Goal: Transaction & Acquisition: Purchase product/service

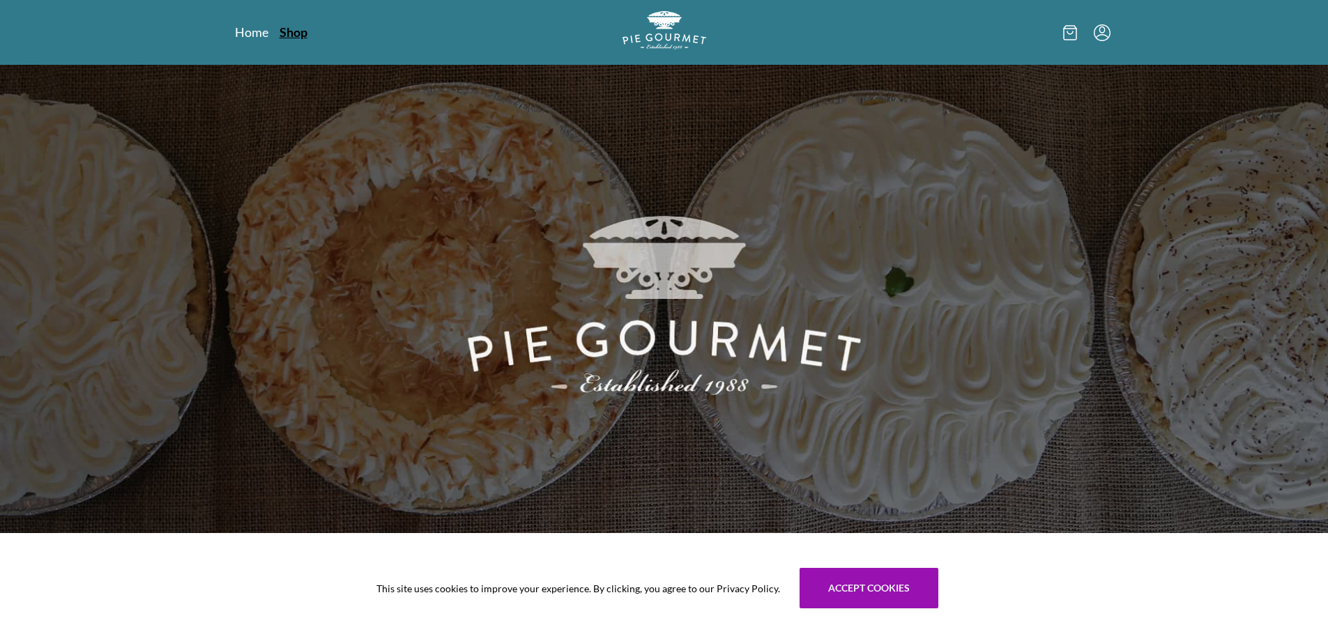
click at [293, 38] on link "Shop" at bounding box center [294, 32] width 28 height 17
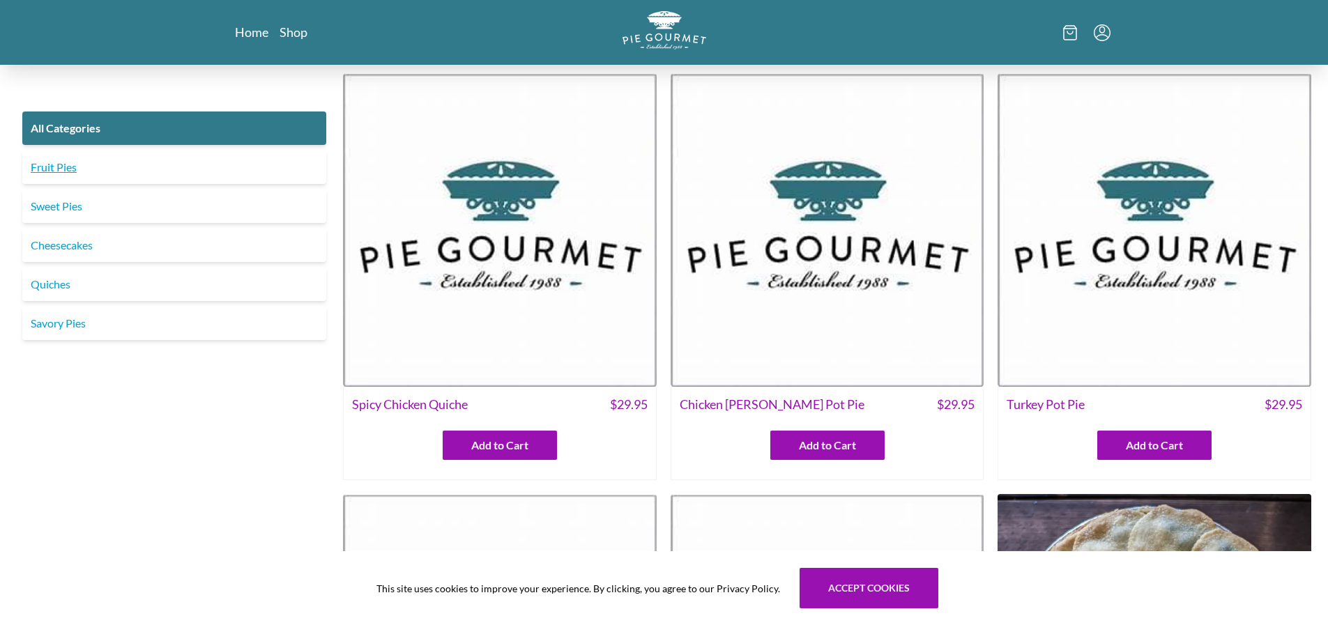
click at [57, 174] on link "Fruit Pies" at bounding box center [174, 167] width 304 height 33
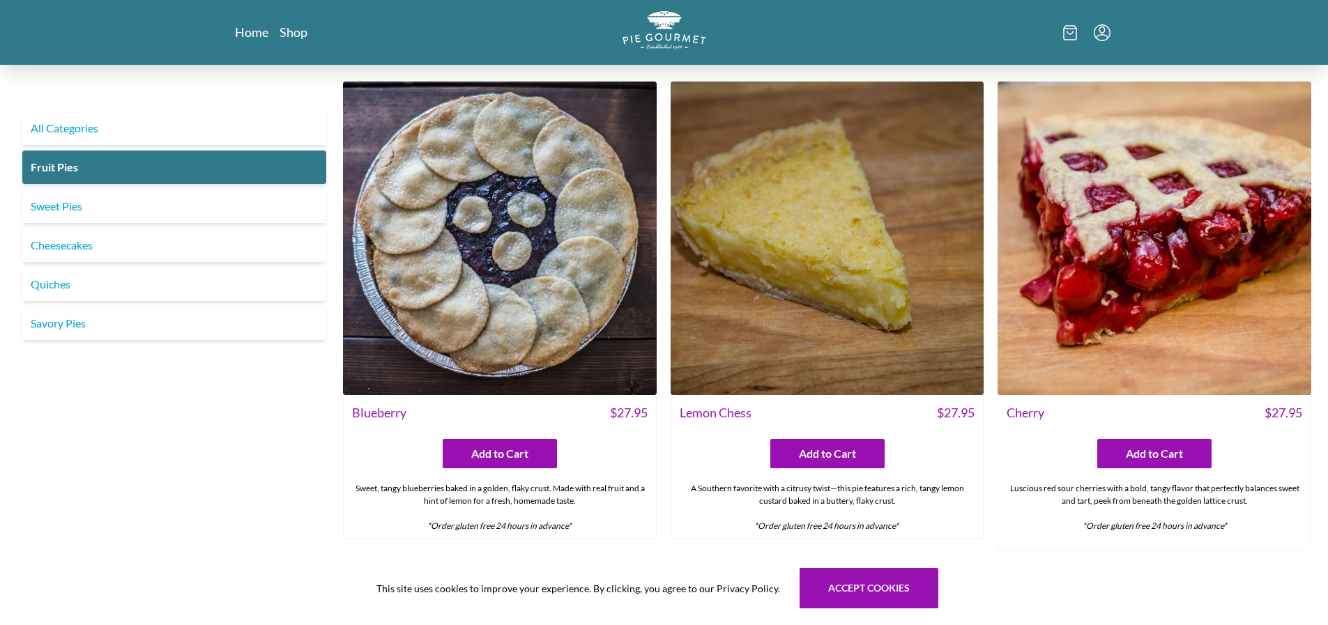
drag, startPoint x: 1327, startPoint y: 160, endPoint x: 1331, endPoint y: 240, distance: 80.2
click at [1327, 240] on html "Home Shop All Categories Fruit Pies Sweet Pies Cheesecakes Quiches Savory Pies …" at bounding box center [664, 312] width 1328 height 625
